Goal: Transaction & Acquisition: Purchase product/service

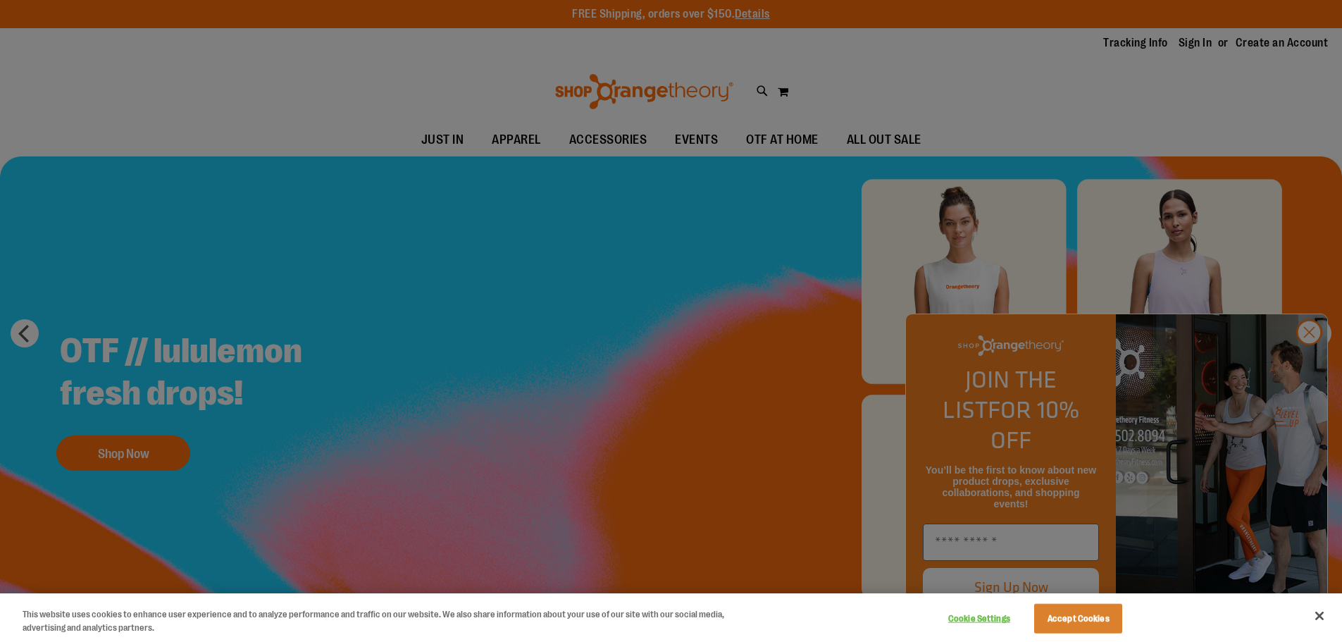
click at [1311, 361] on div at bounding box center [671, 321] width 1342 height 642
click at [1298, 360] on div at bounding box center [671, 321] width 1342 height 642
click at [1311, 616] on button "Close" at bounding box center [1319, 615] width 31 height 31
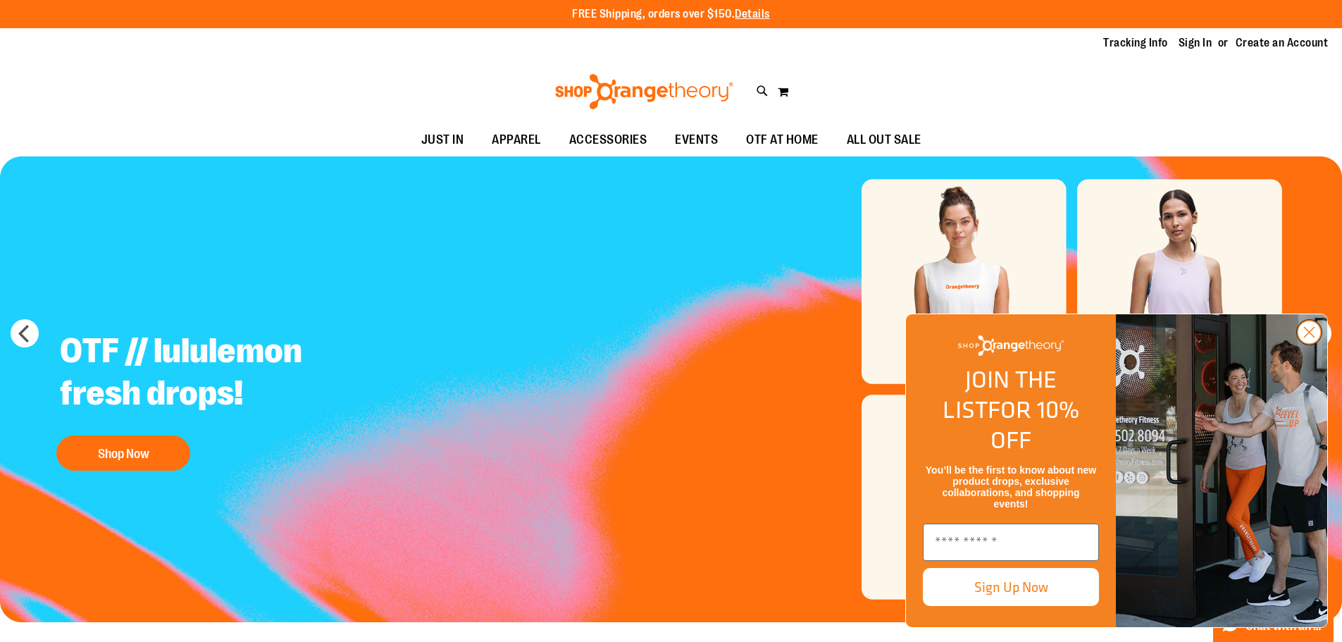
click at [1310, 344] on circle "Close dialog" at bounding box center [1308, 331] width 23 height 23
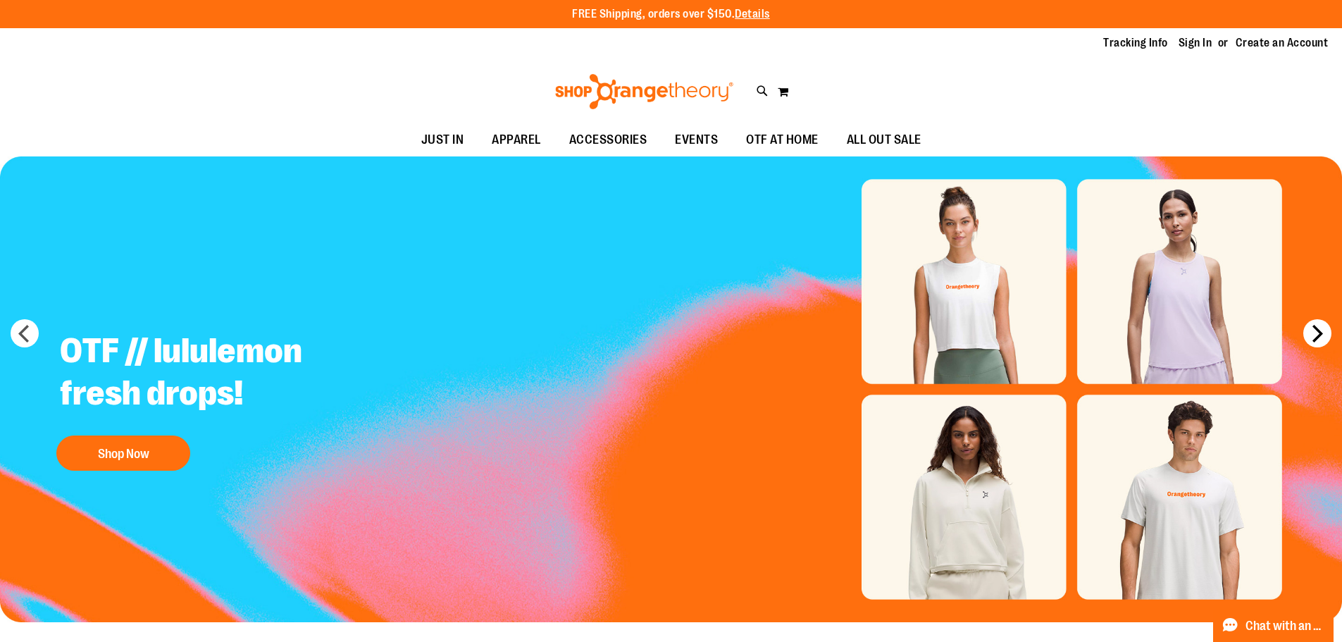
click at [1316, 341] on button "next" at bounding box center [1317, 333] width 28 height 28
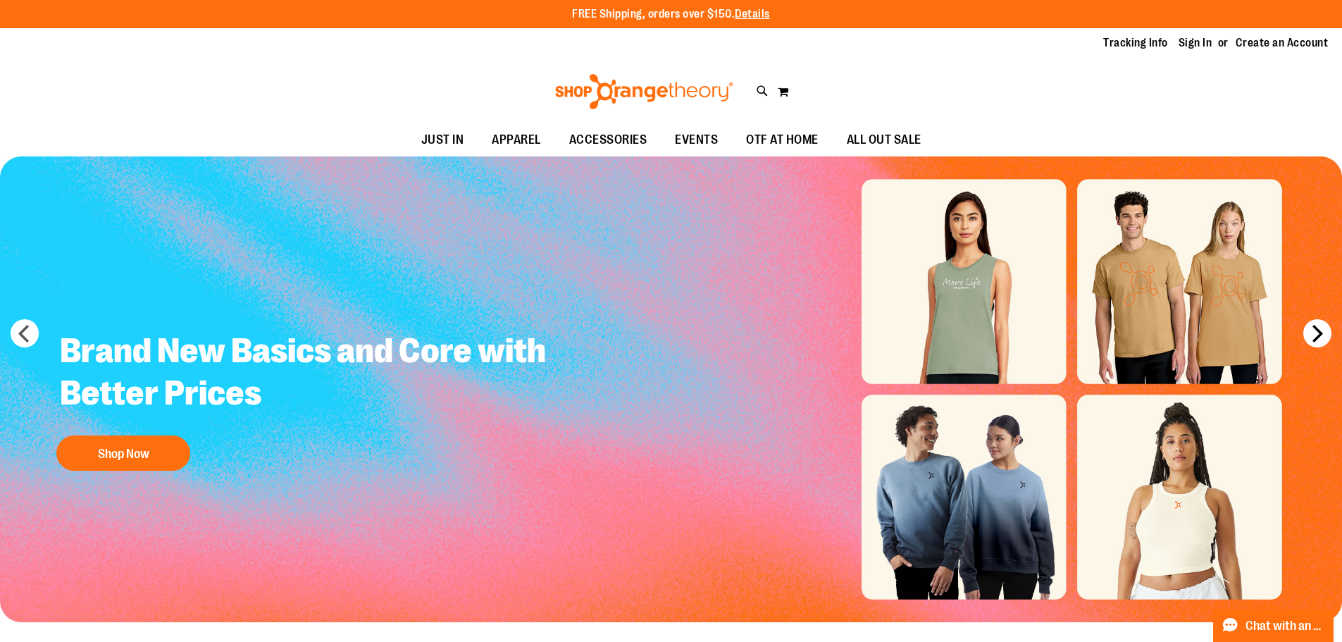
click at [1310, 334] on button "next" at bounding box center [1317, 333] width 28 height 28
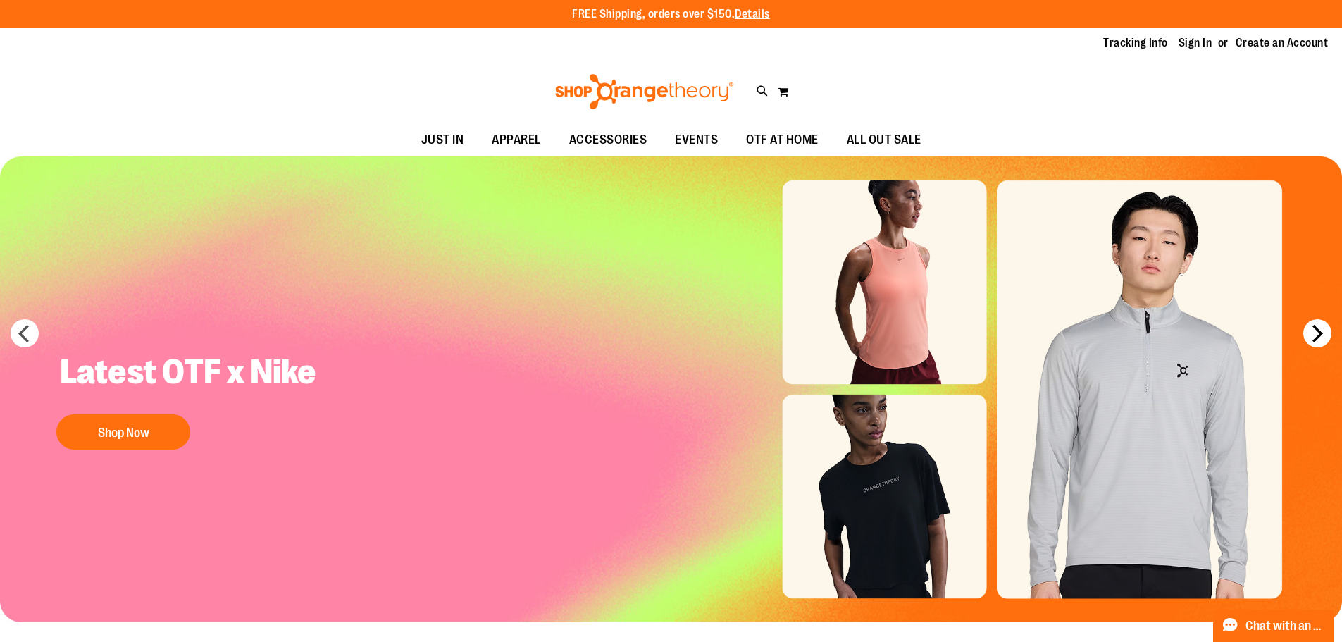
click at [1310, 334] on button "next" at bounding box center [1317, 333] width 28 height 28
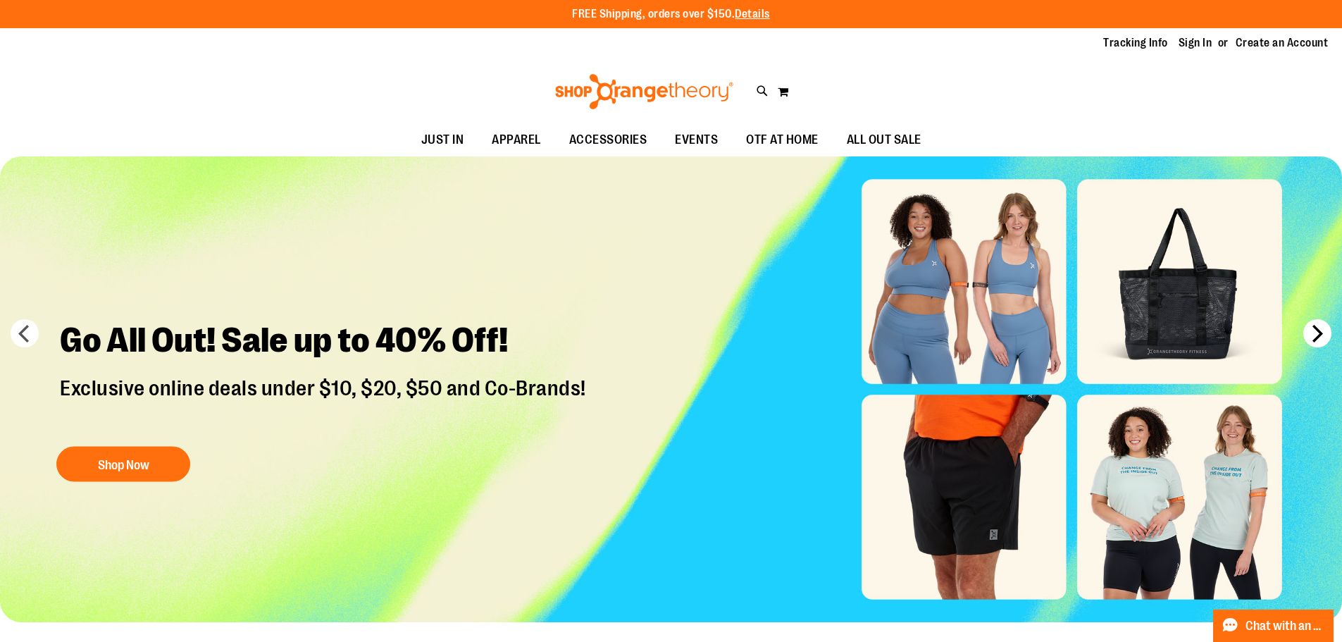
click at [1310, 332] on button "next" at bounding box center [1317, 333] width 28 height 28
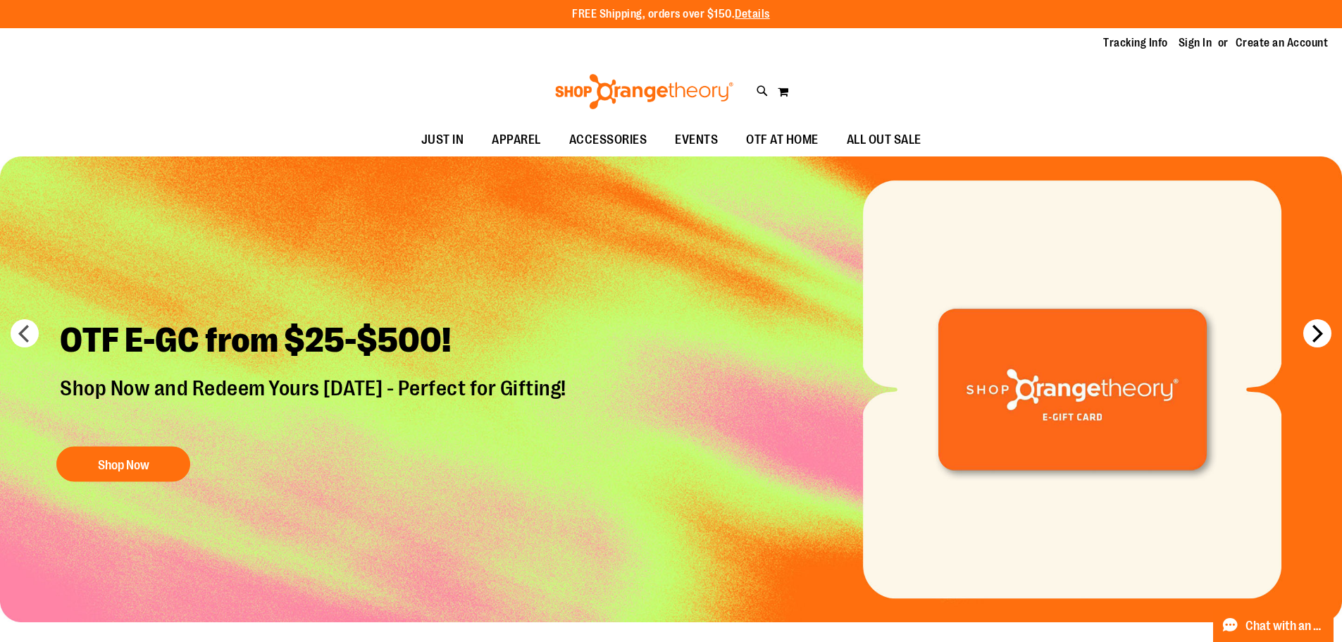
click at [1310, 332] on button "next" at bounding box center [1317, 333] width 28 height 28
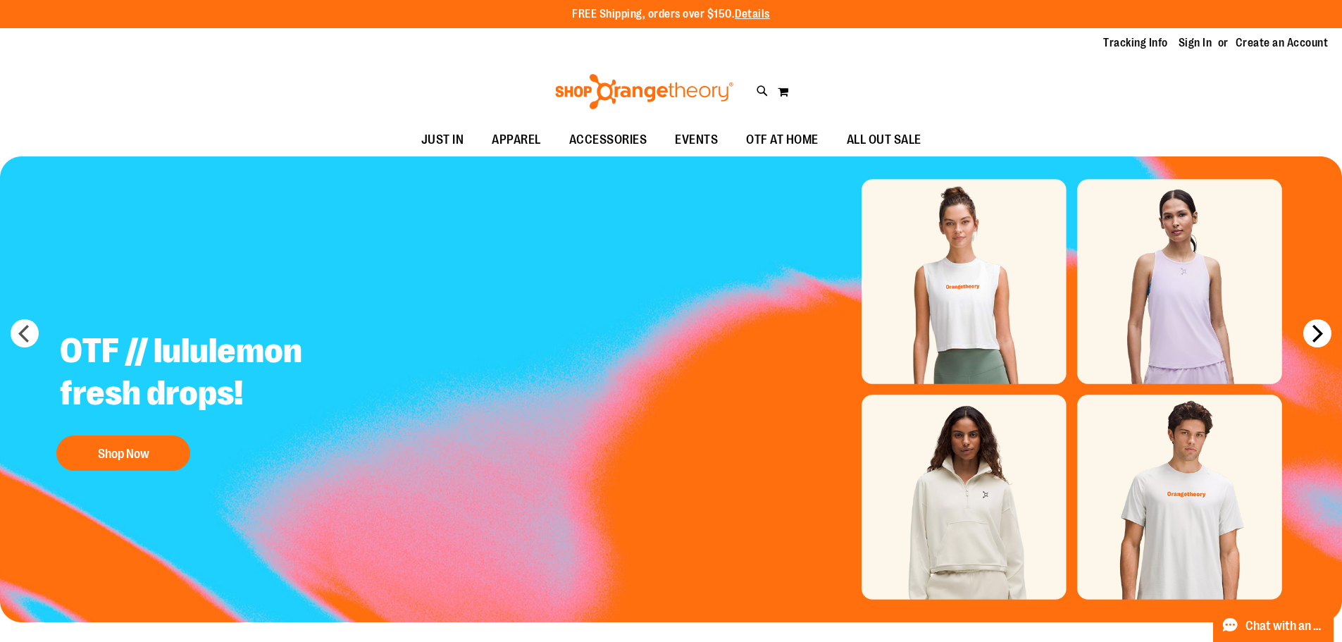
click at [1309, 327] on button "next" at bounding box center [1317, 333] width 28 height 28
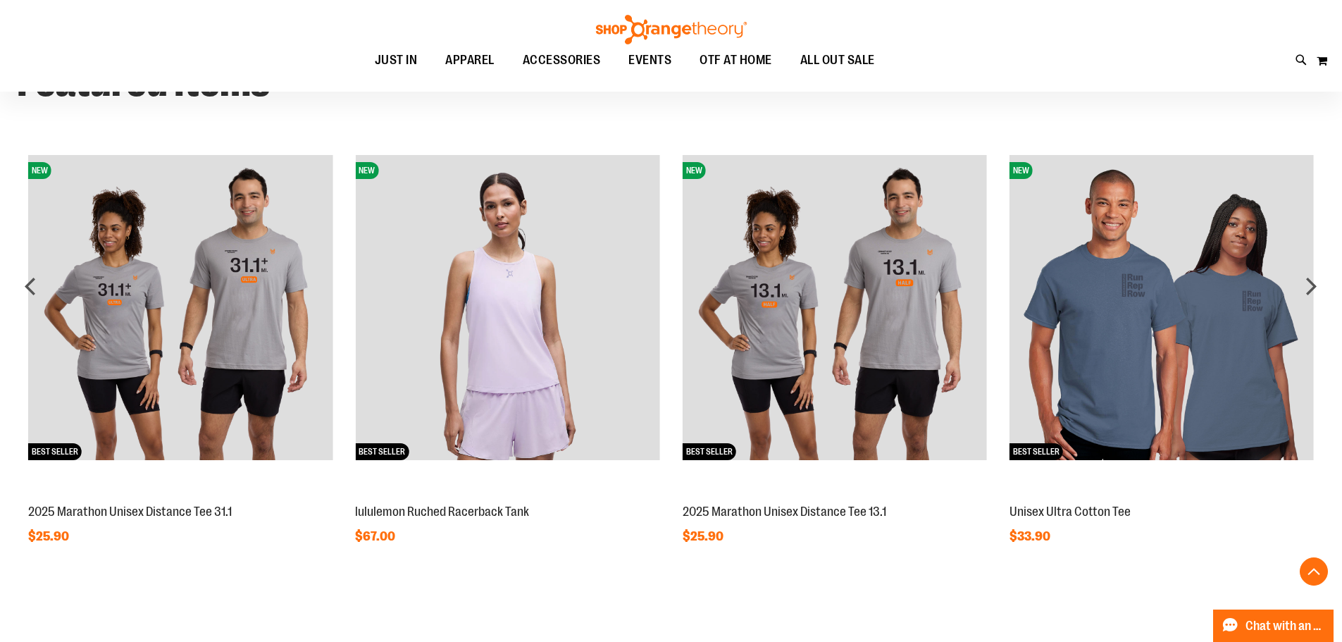
scroll to position [1197, 0]
click at [1311, 289] on div "next" at bounding box center [1311, 287] width 28 height 28
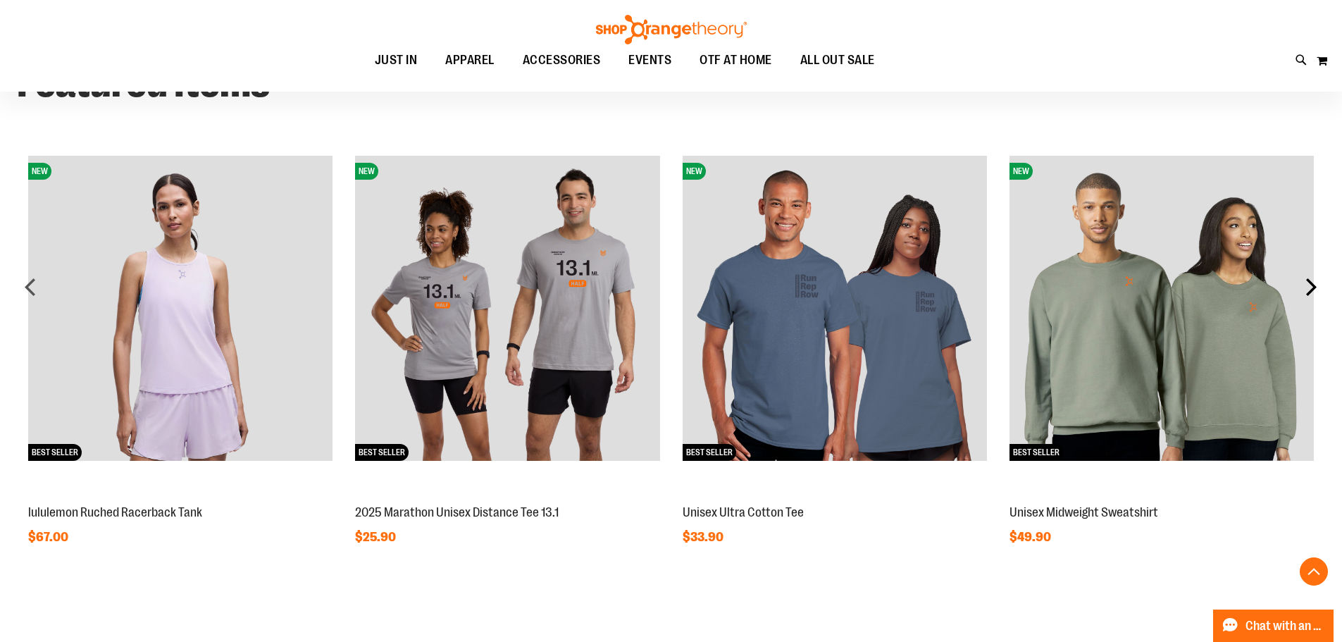
click at [1311, 289] on div "next" at bounding box center [1311, 287] width 28 height 28
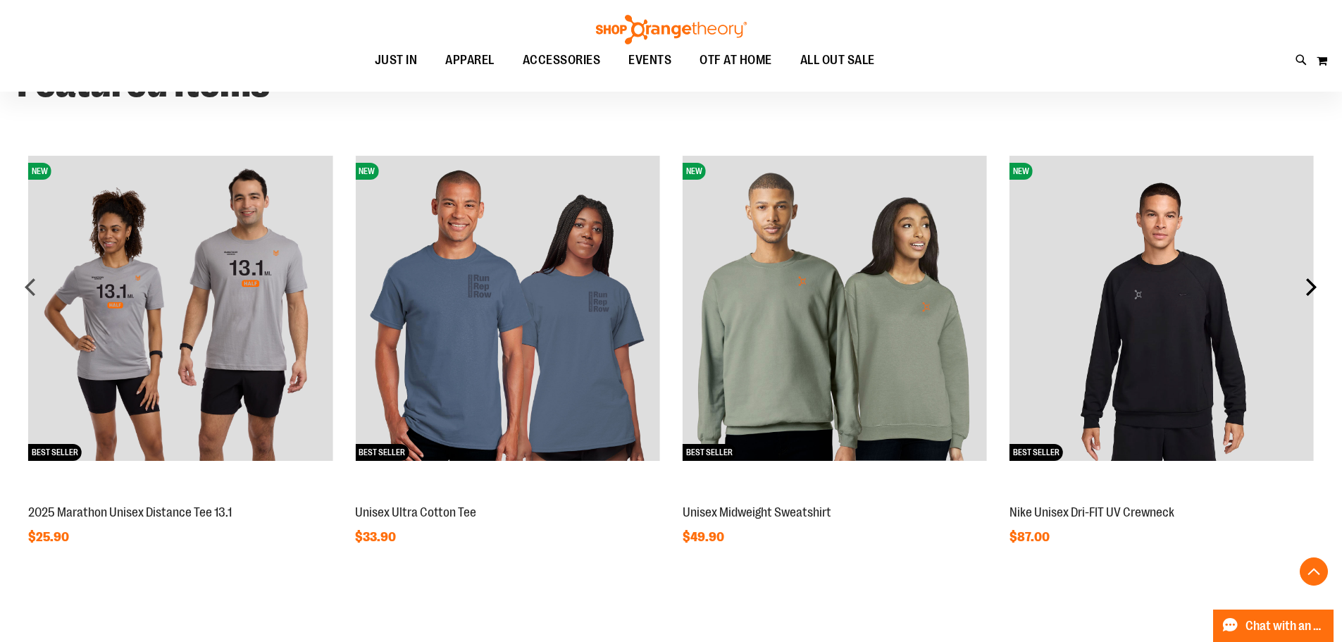
click at [1311, 289] on div "next" at bounding box center [1311, 287] width 28 height 28
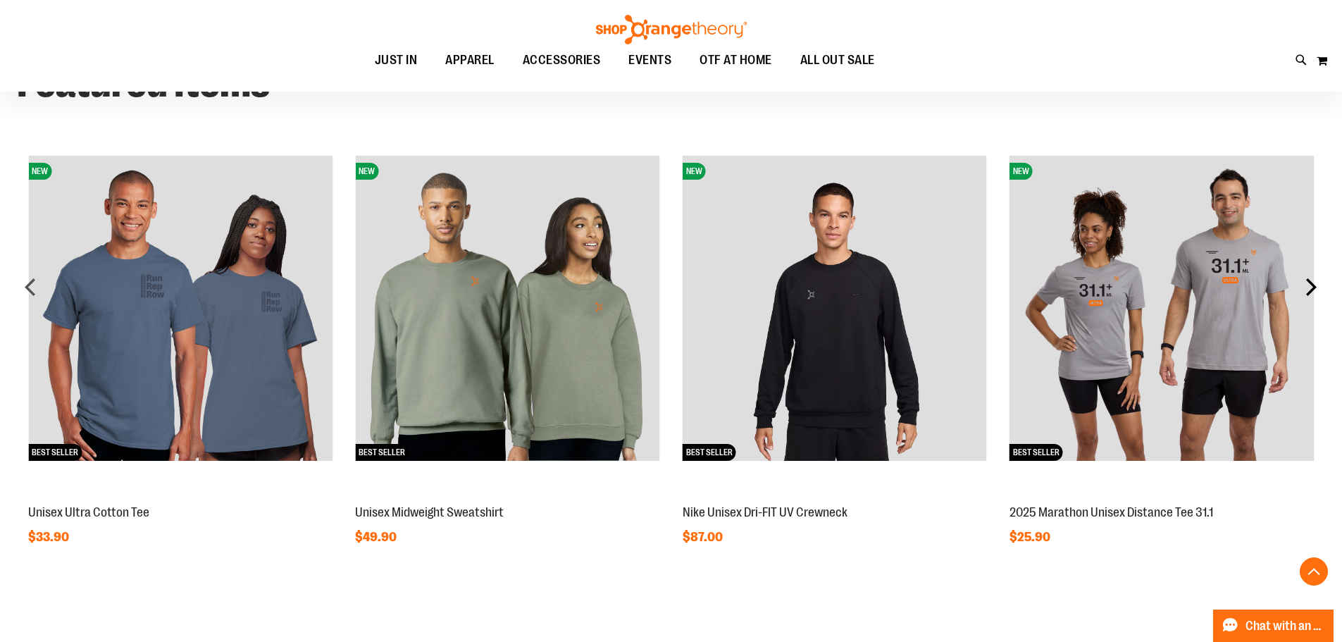
click at [1311, 289] on div "next" at bounding box center [1311, 287] width 28 height 28
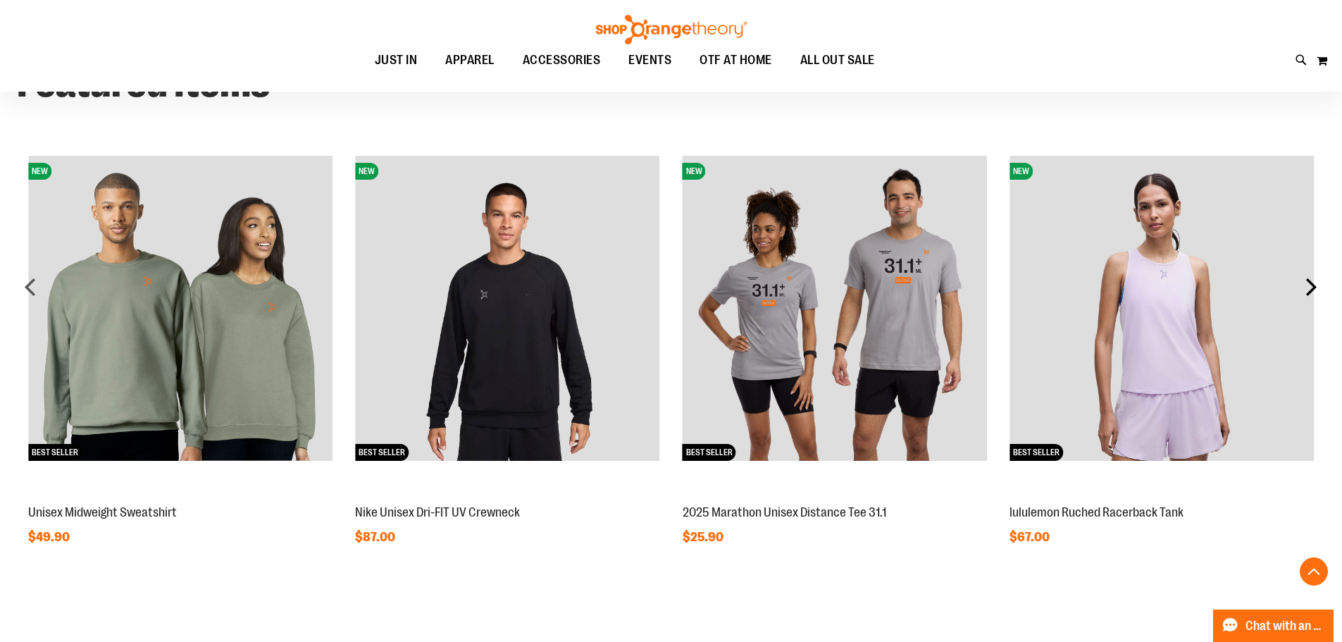
click at [1311, 287] on div "next" at bounding box center [1311, 287] width 28 height 28
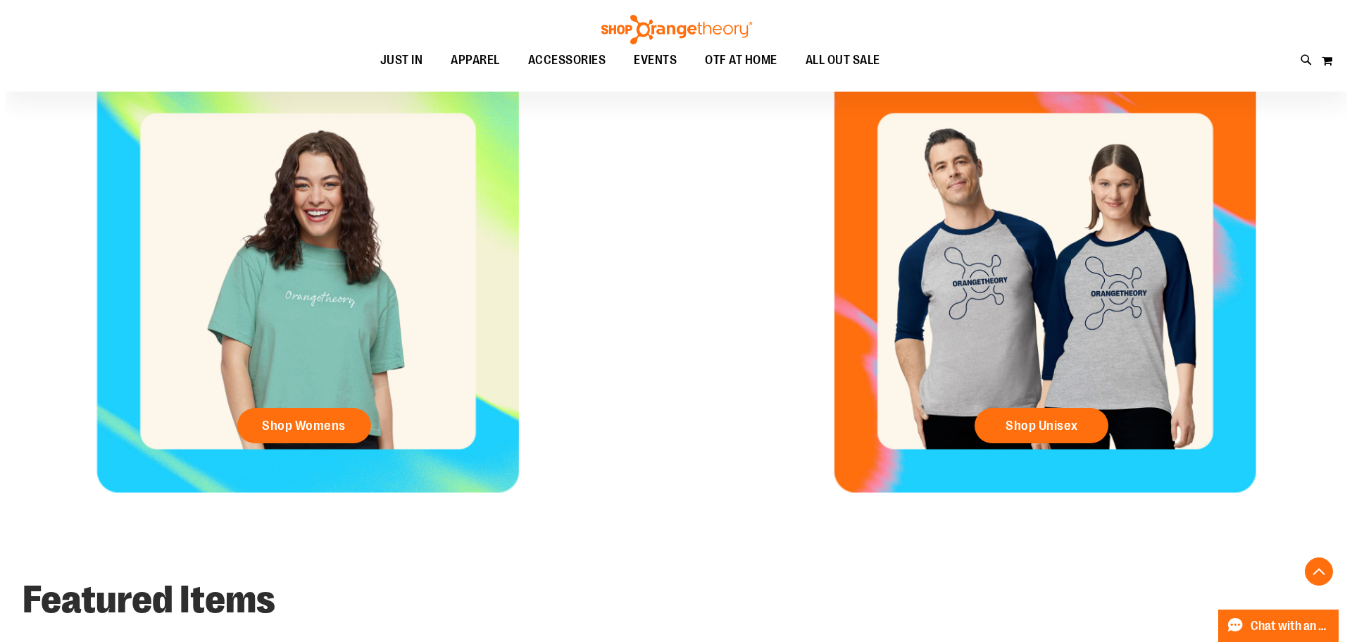
scroll to position [563, 0]
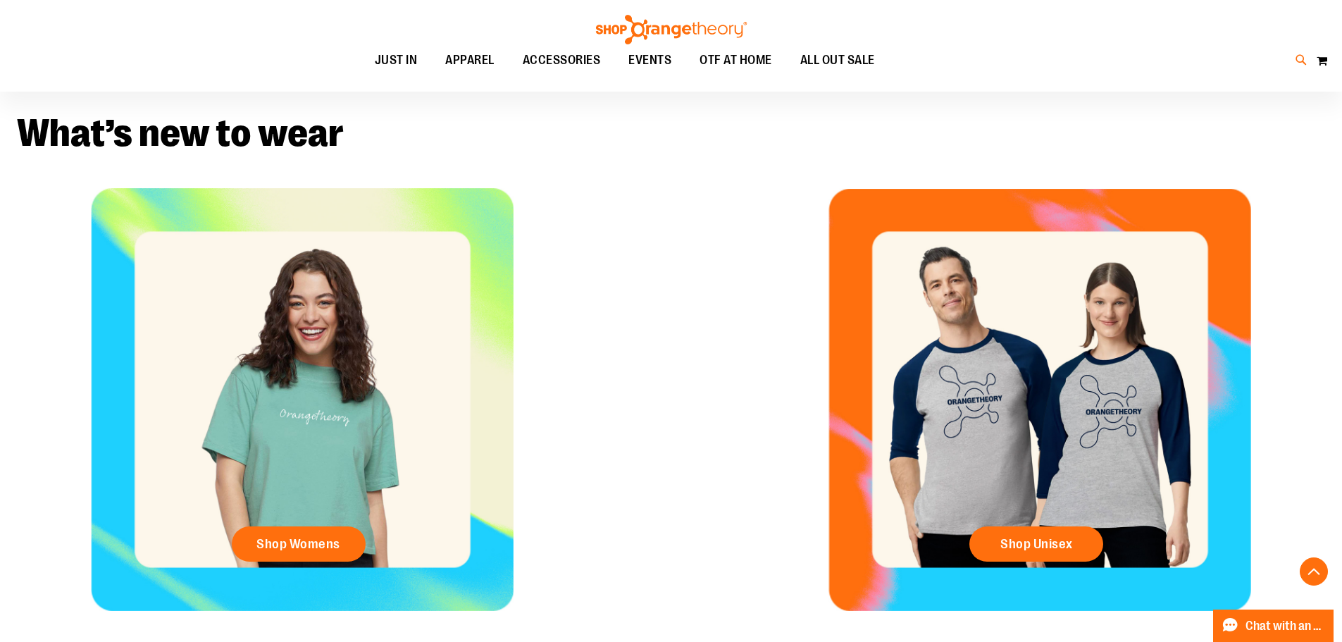
click at [1295, 59] on icon at bounding box center [1301, 60] width 12 height 16
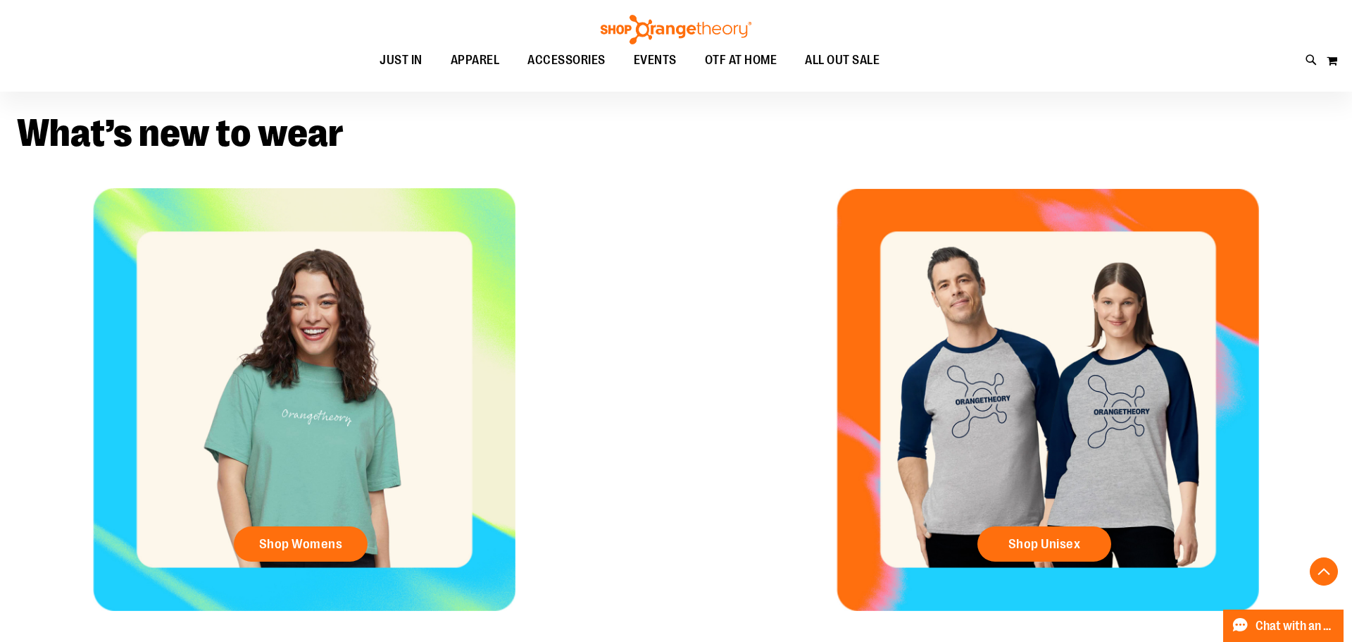
type input "****"
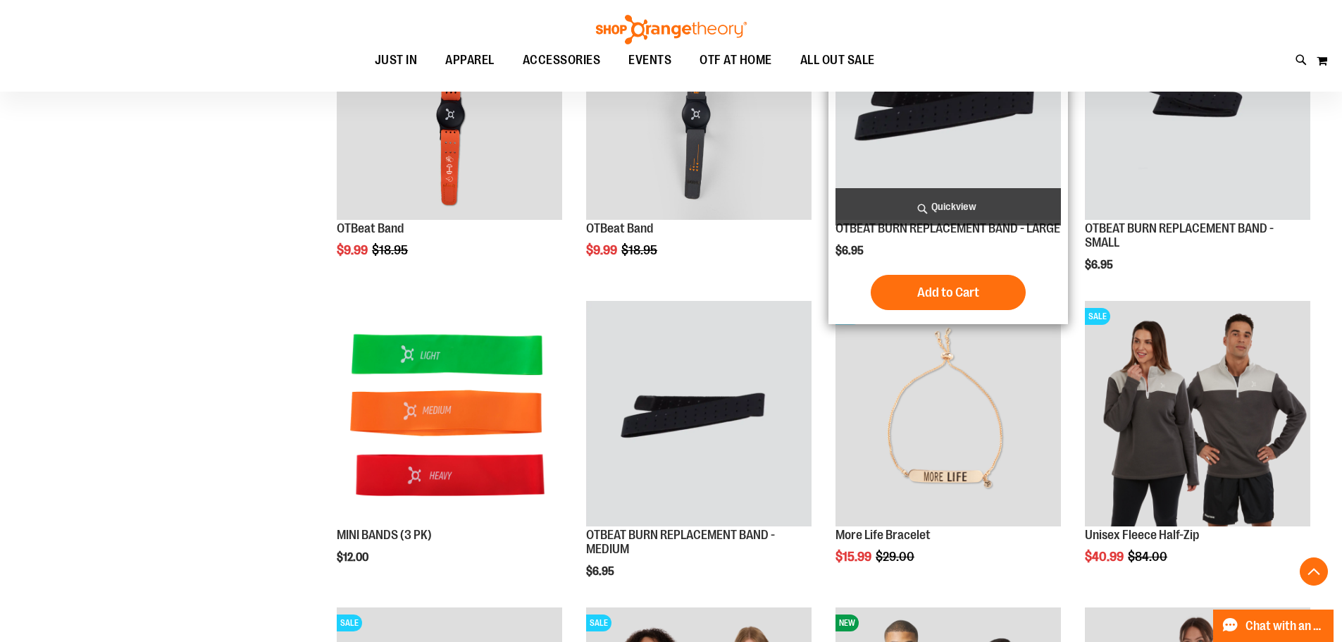
scroll to position [774, 0]
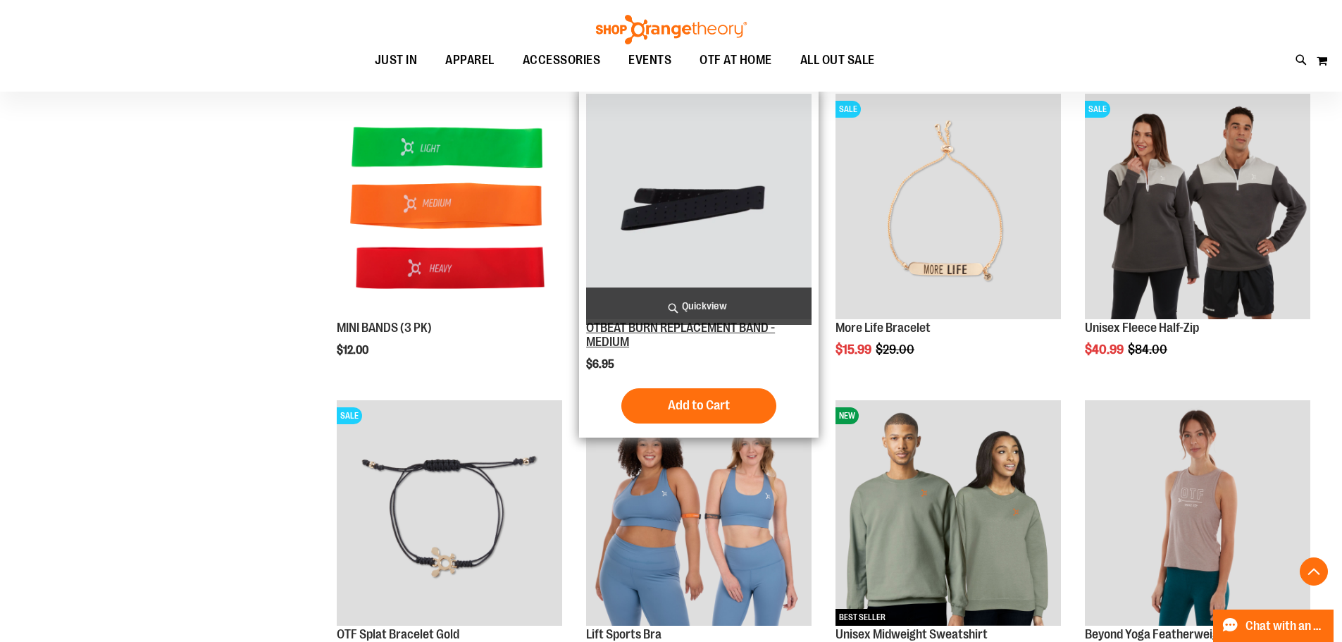
click at [678, 340] on link "OTBEAT BURN REPLACEMENT BAND - MEDIUM" at bounding box center [680, 334] width 189 height 28
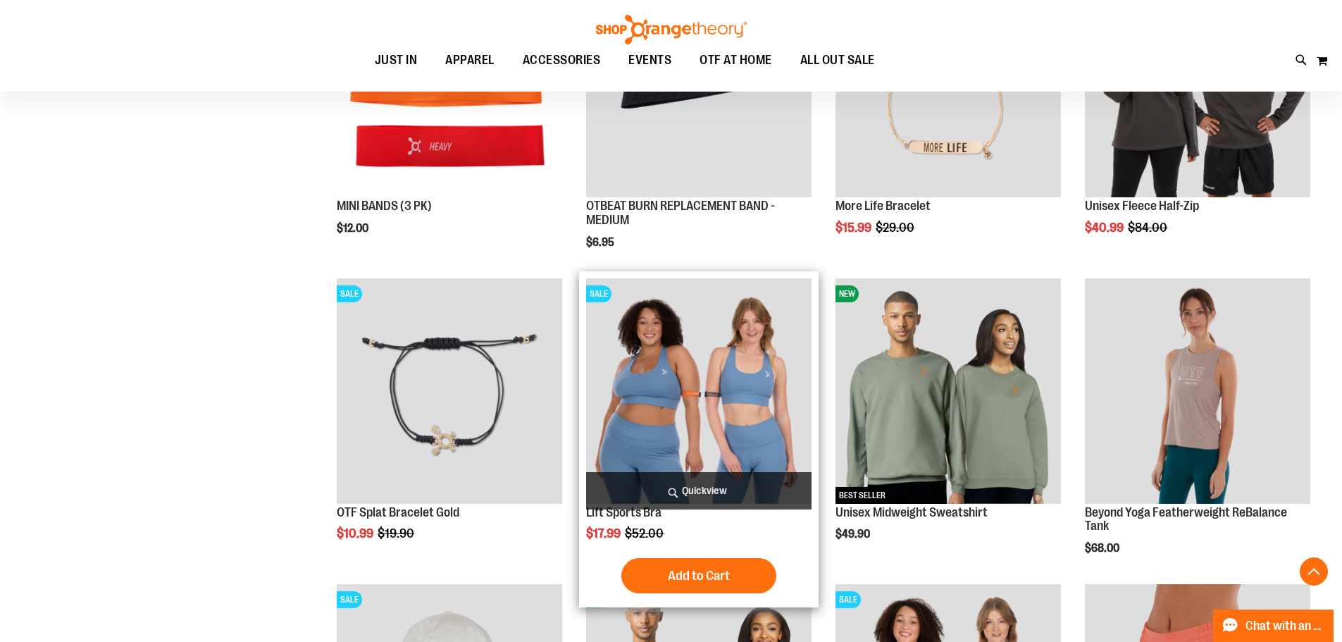
scroll to position [1057, 0]
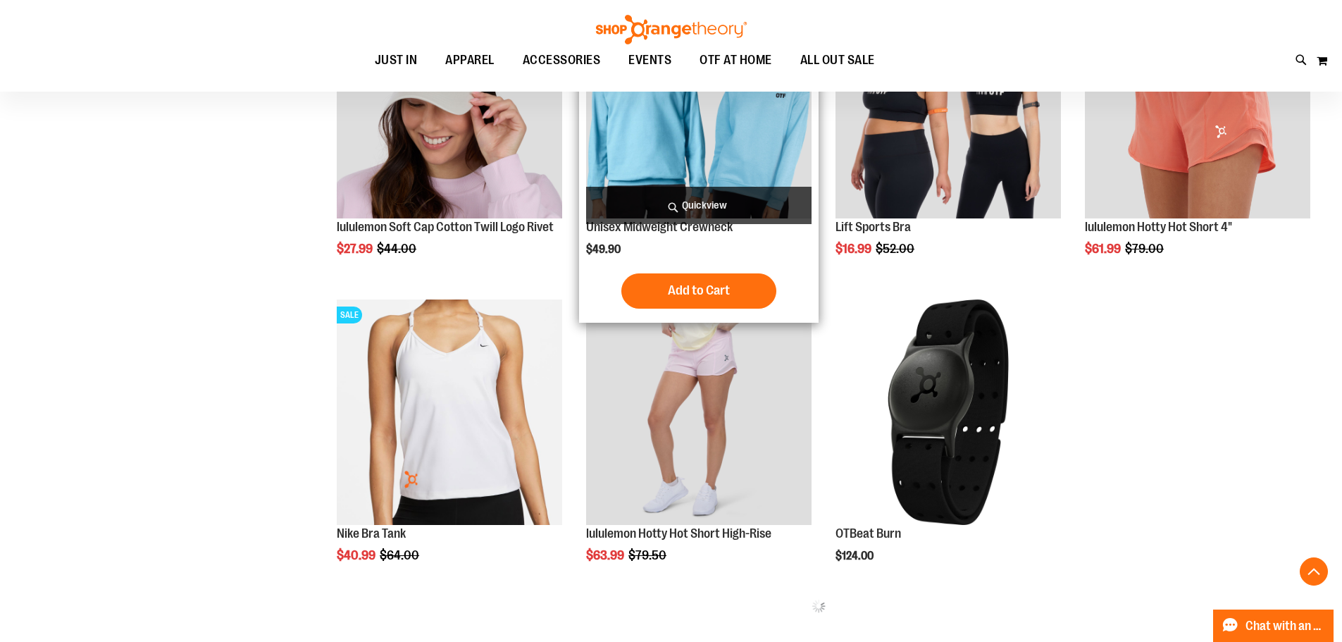
scroll to position [1761, 0]
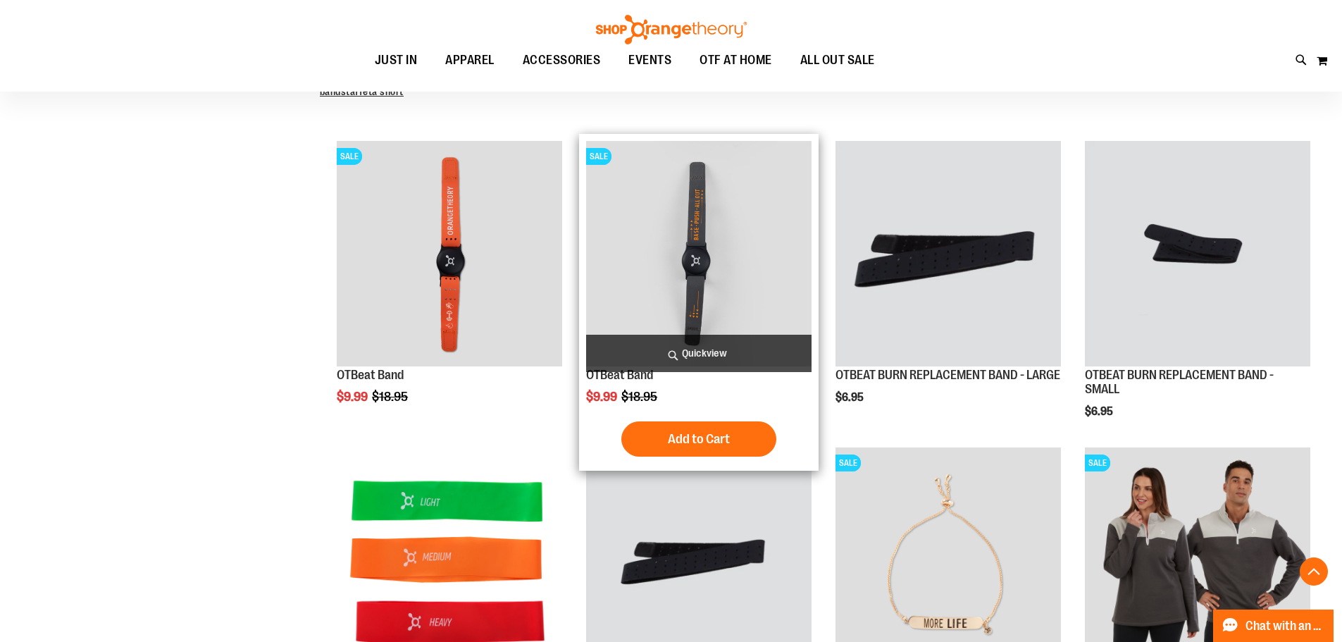
scroll to position [423, 0]
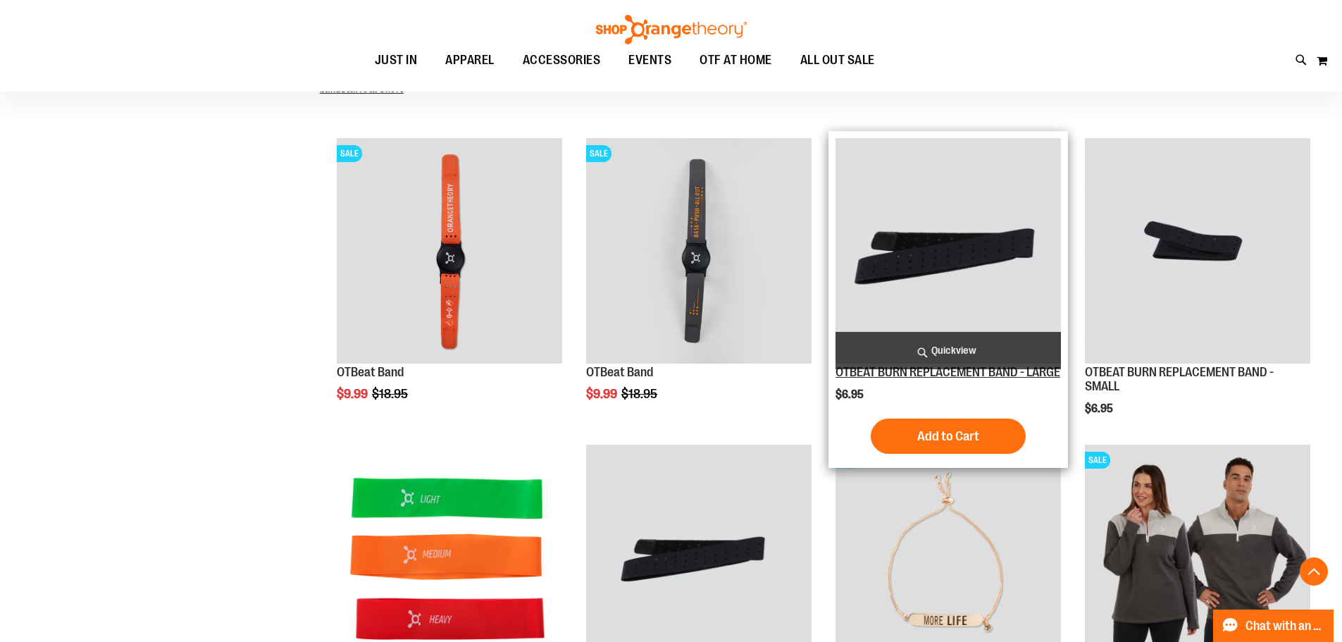
click at [912, 379] on link "OTBEAT BURN REPLACEMENT BAND - LARGE" at bounding box center [947, 372] width 225 height 14
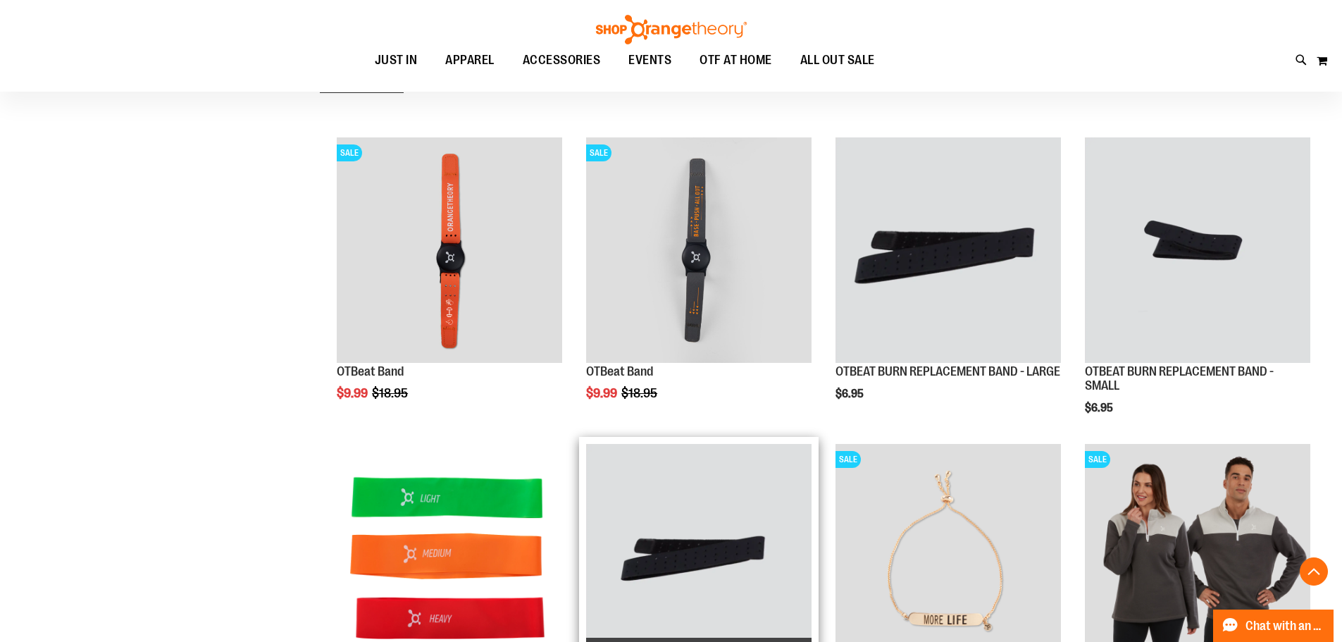
scroll to position [494, 0]
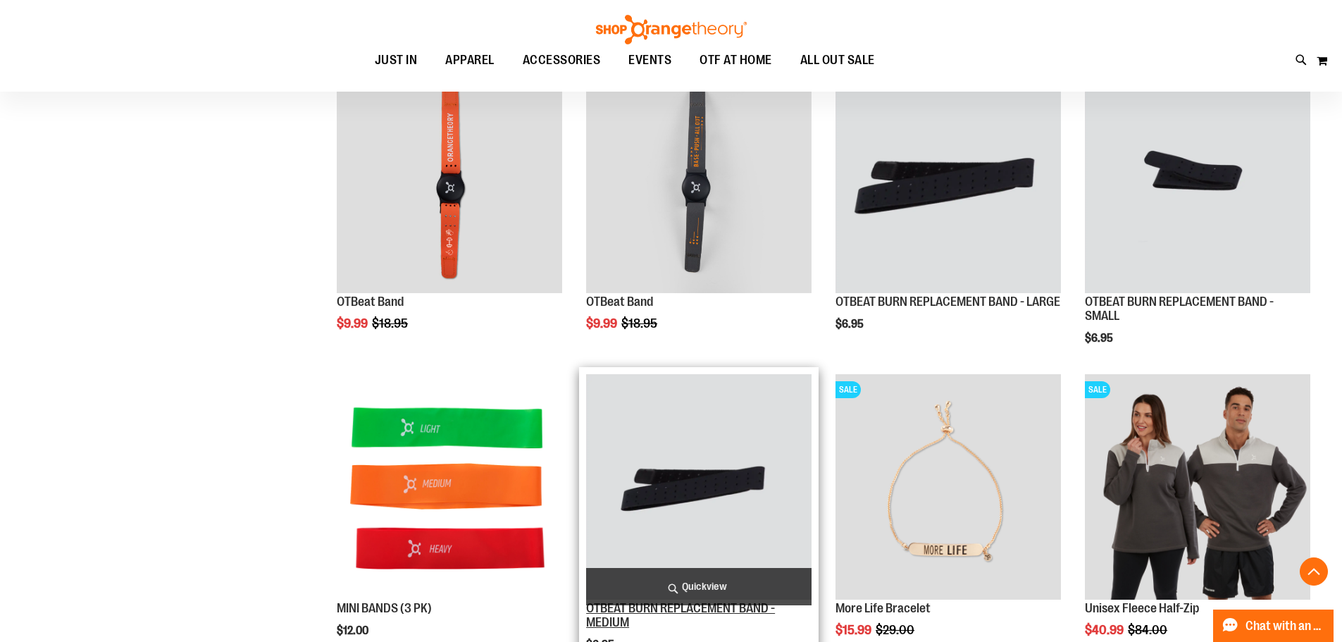
click at [679, 614] on link "OTBEAT BURN REPLACEMENT BAND - MEDIUM" at bounding box center [680, 615] width 189 height 28
